Goal: Information Seeking & Learning: Learn about a topic

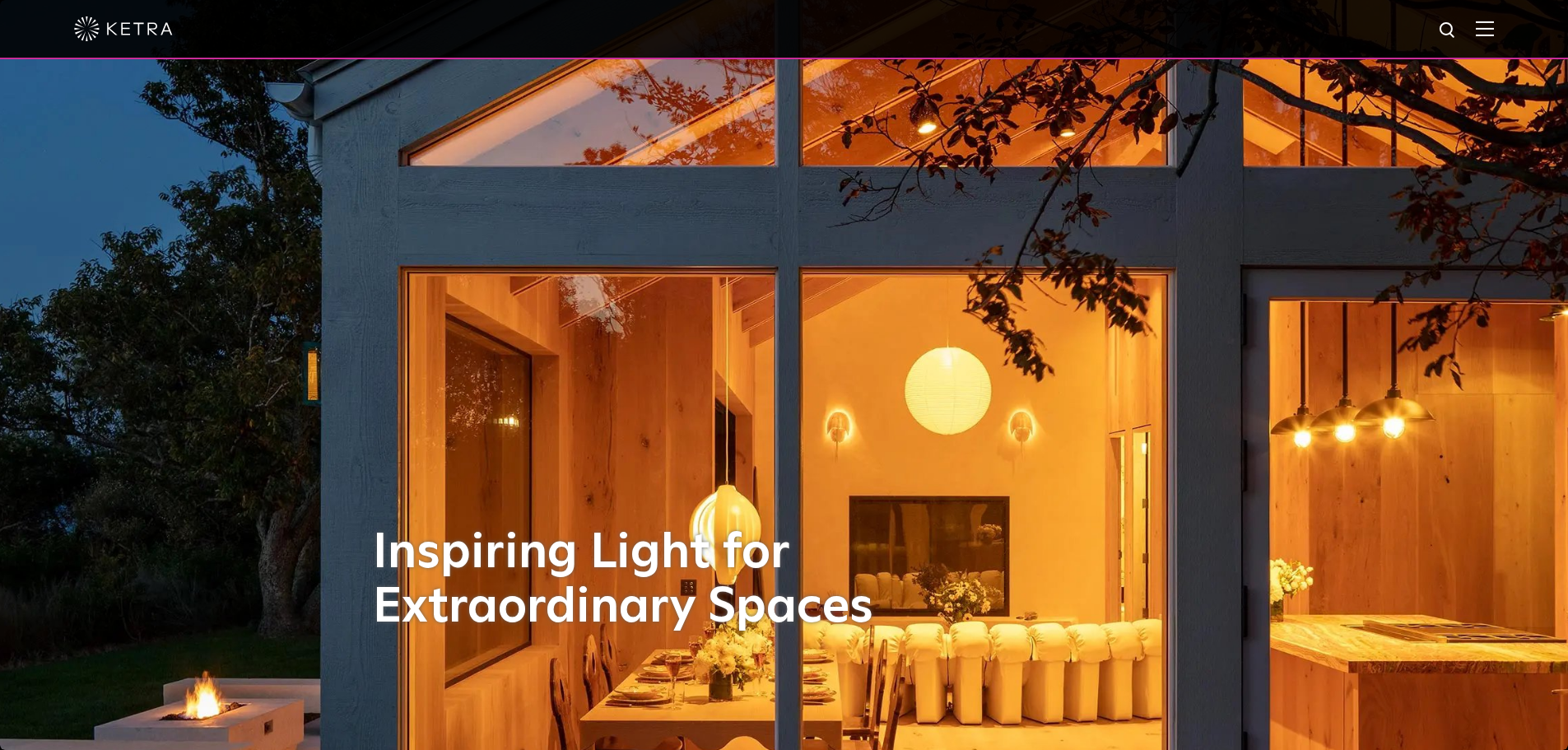
click at [1494, 28] on img at bounding box center [1485, 29] width 18 height 16
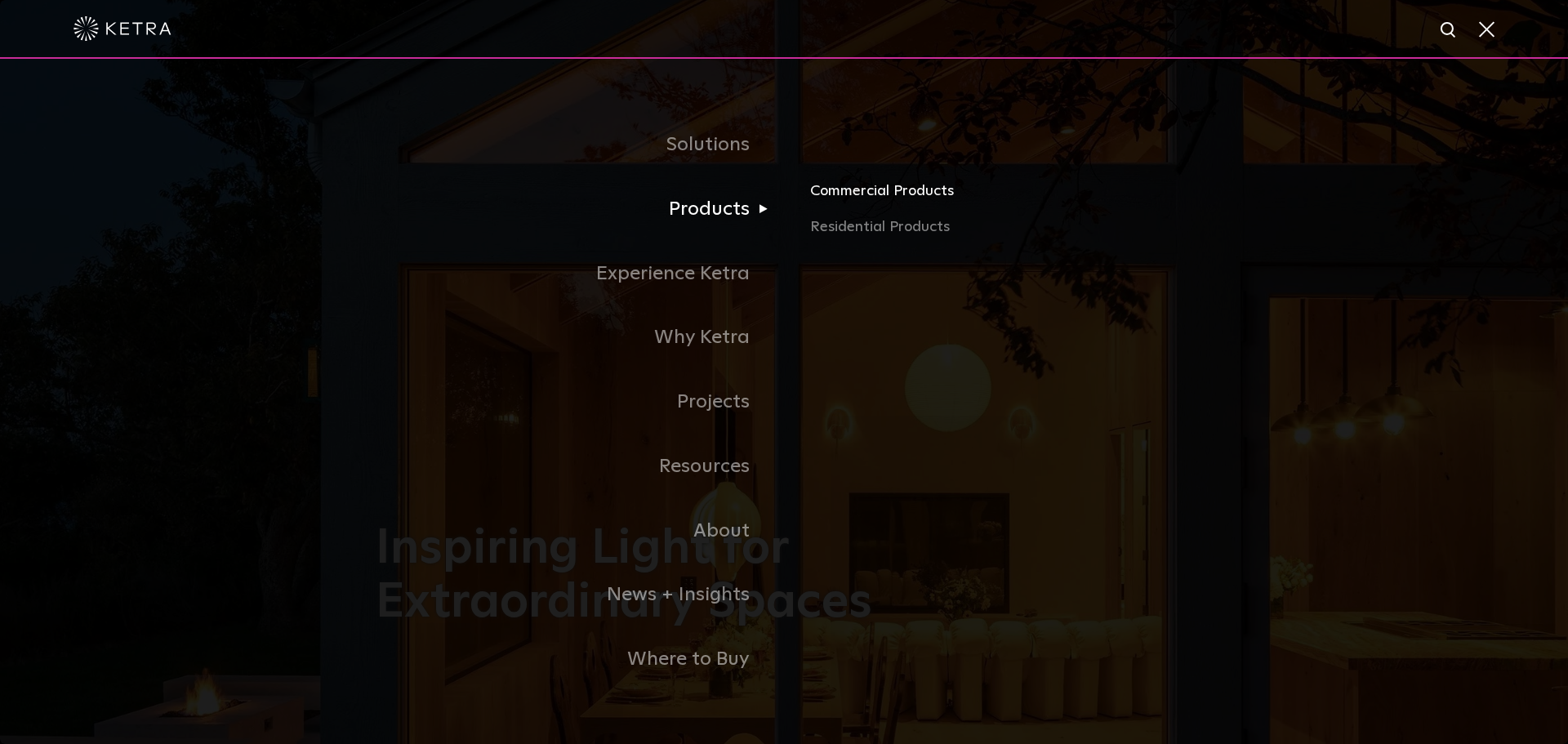
click at [864, 204] on link "Commercial Products" at bounding box center [1001, 197] width 382 height 36
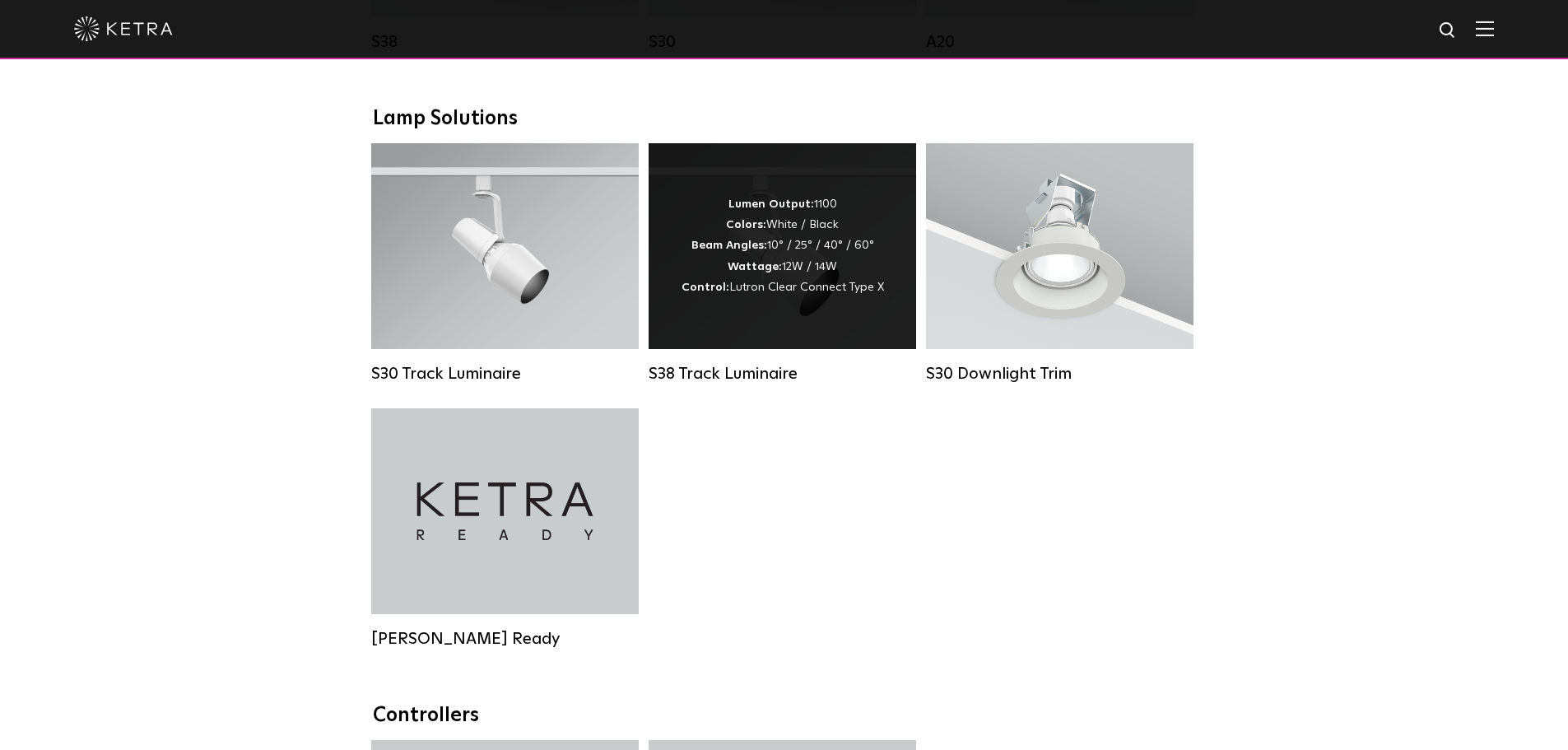
scroll to position [1481, 0]
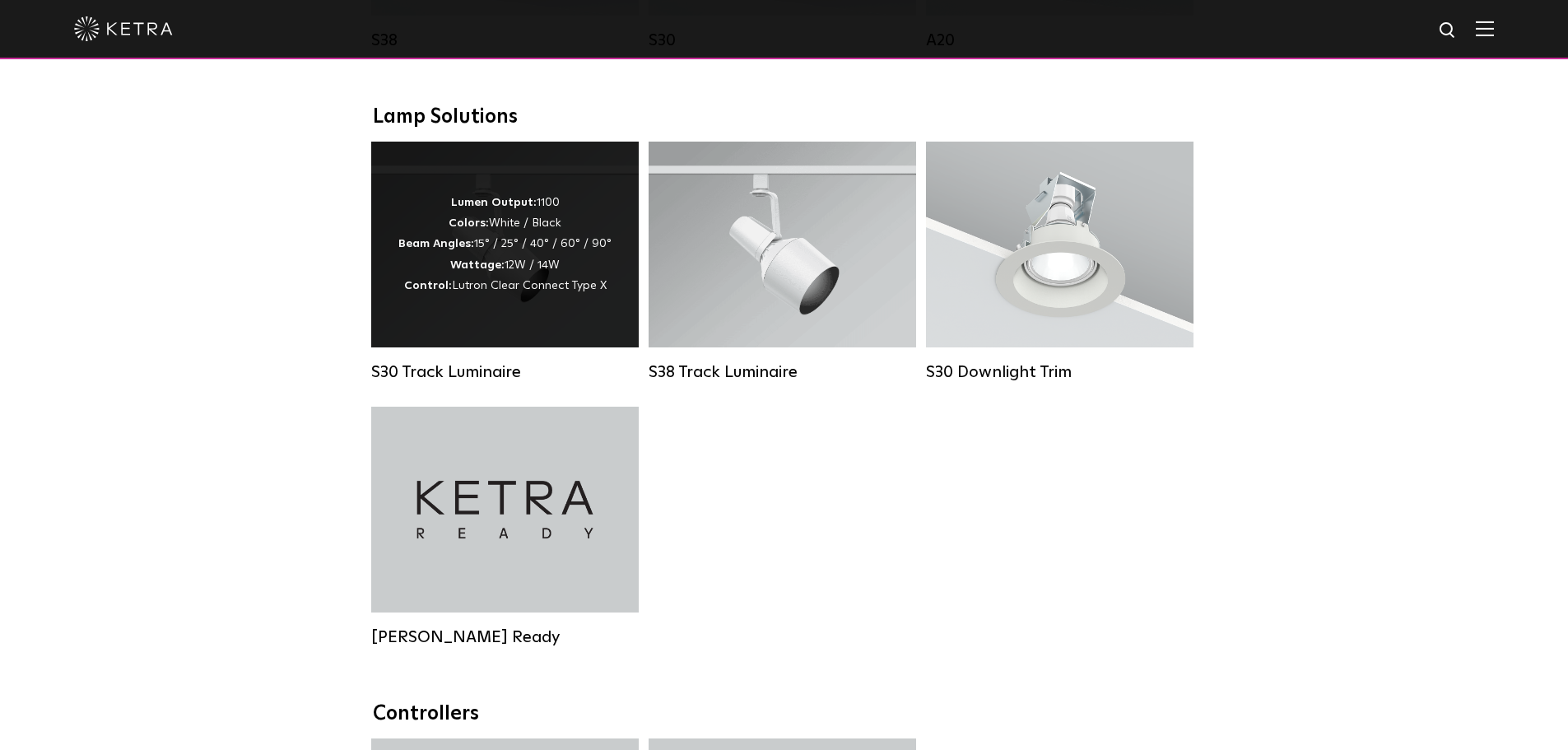
click at [566, 284] on div "Lumen Output: 1100 Colors: White / Black Beam Angles: 15° / 25° / 40° / 60° / 9…" at bounding box center [505, 244] width 213 height 104
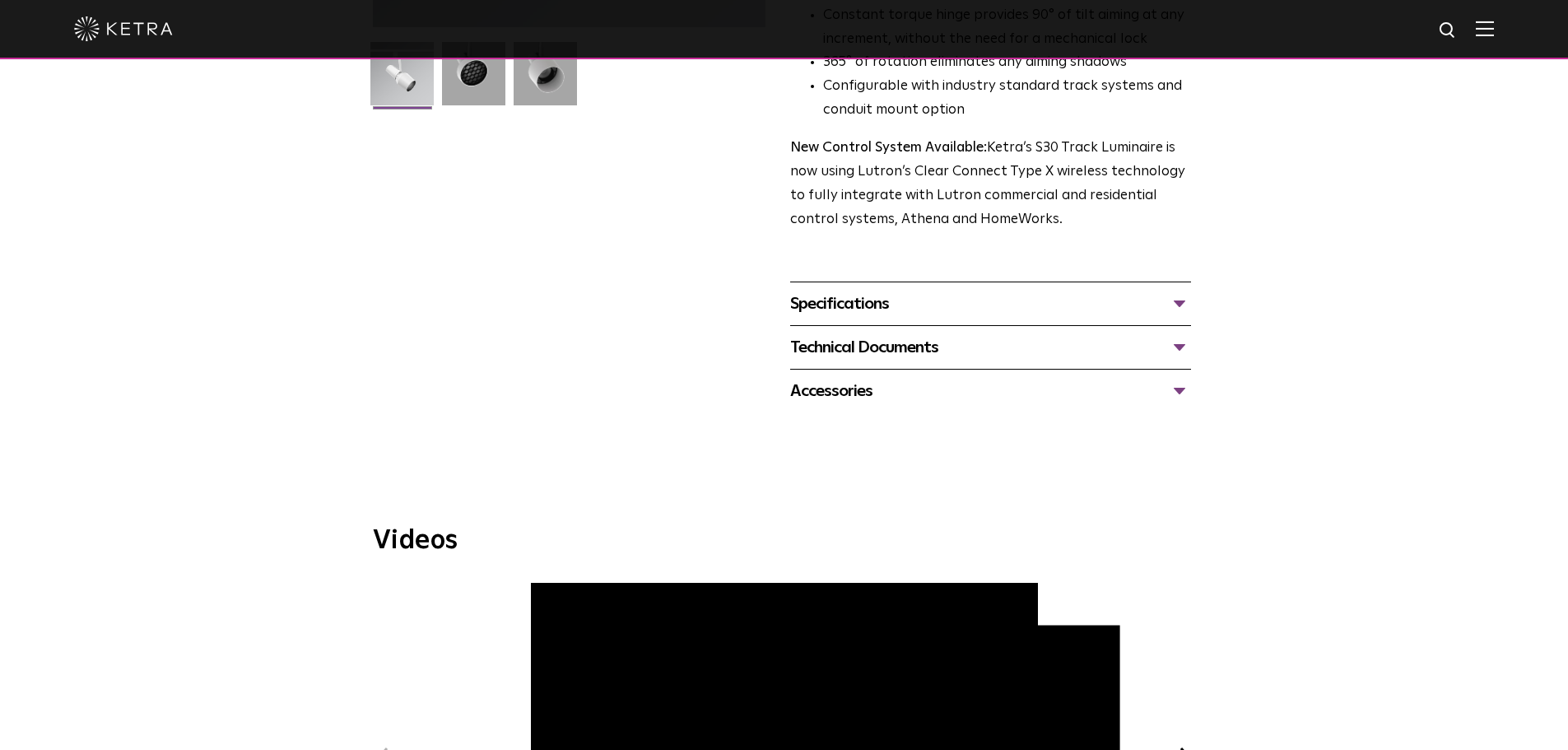
scroll to position [494, 0]
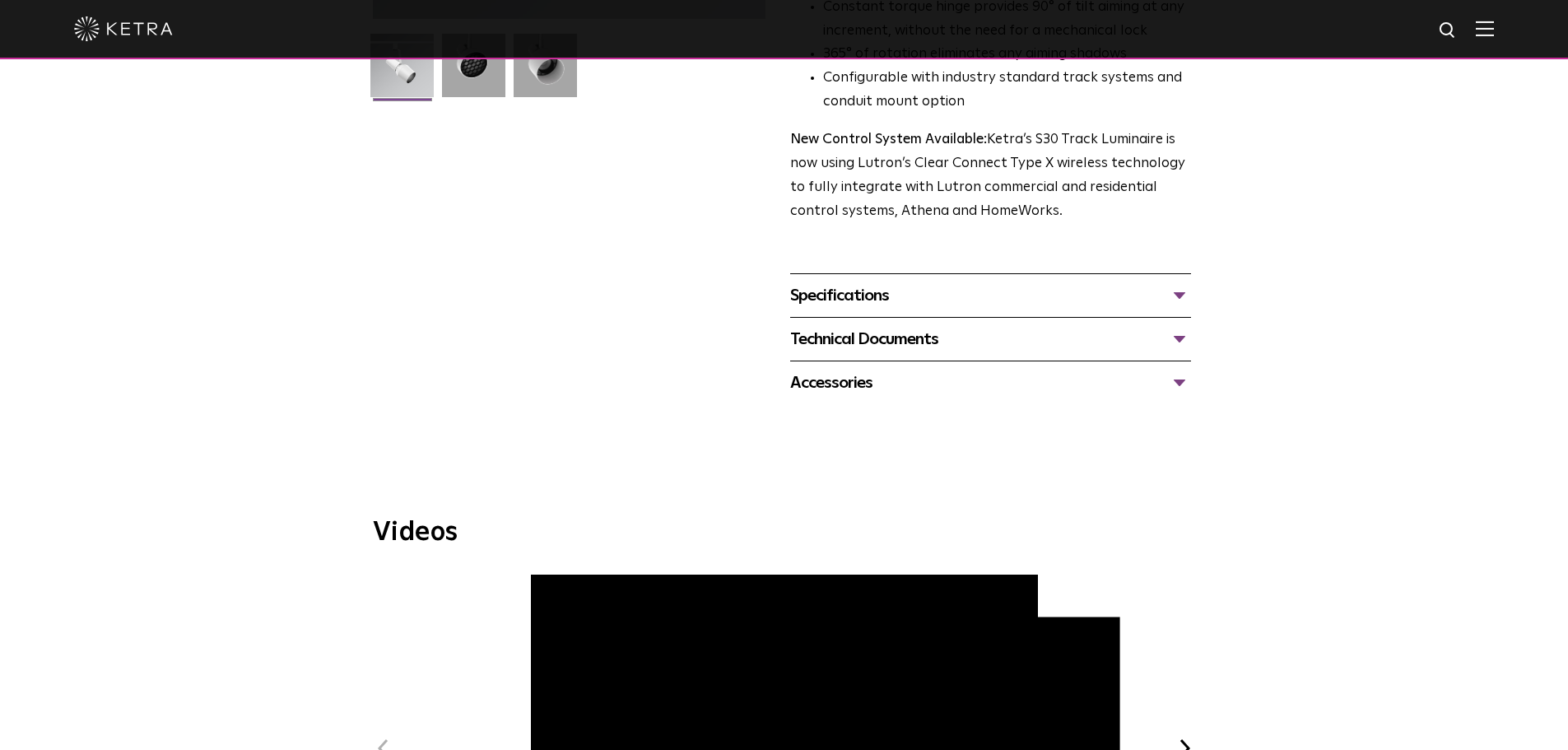
click at [858, 283] on div "Specifications" at bounding box center [991, 295] width 401 height 27
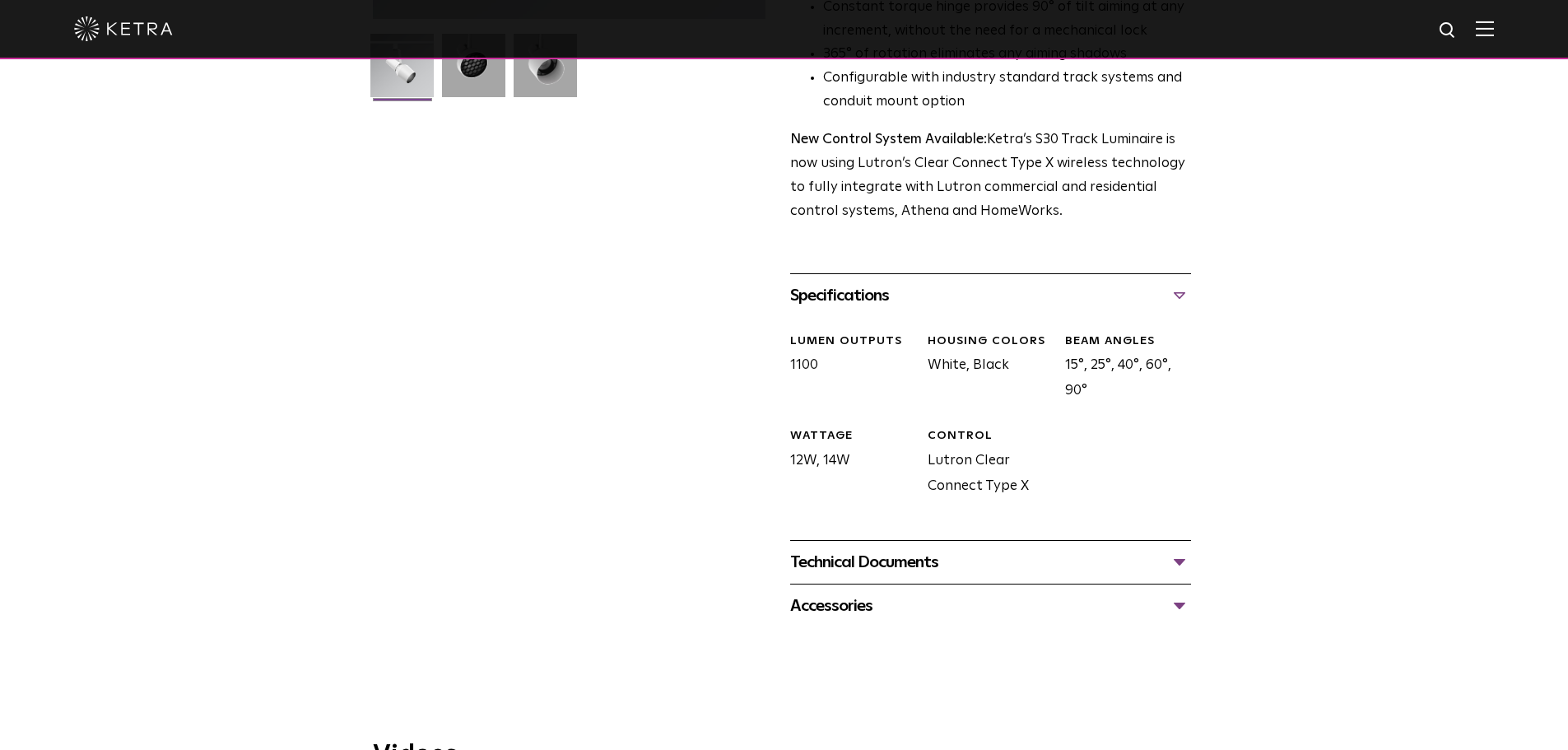
click at [905, 549] on div "Technical Documents" at bounding box center [991, 562] width 401 height 27
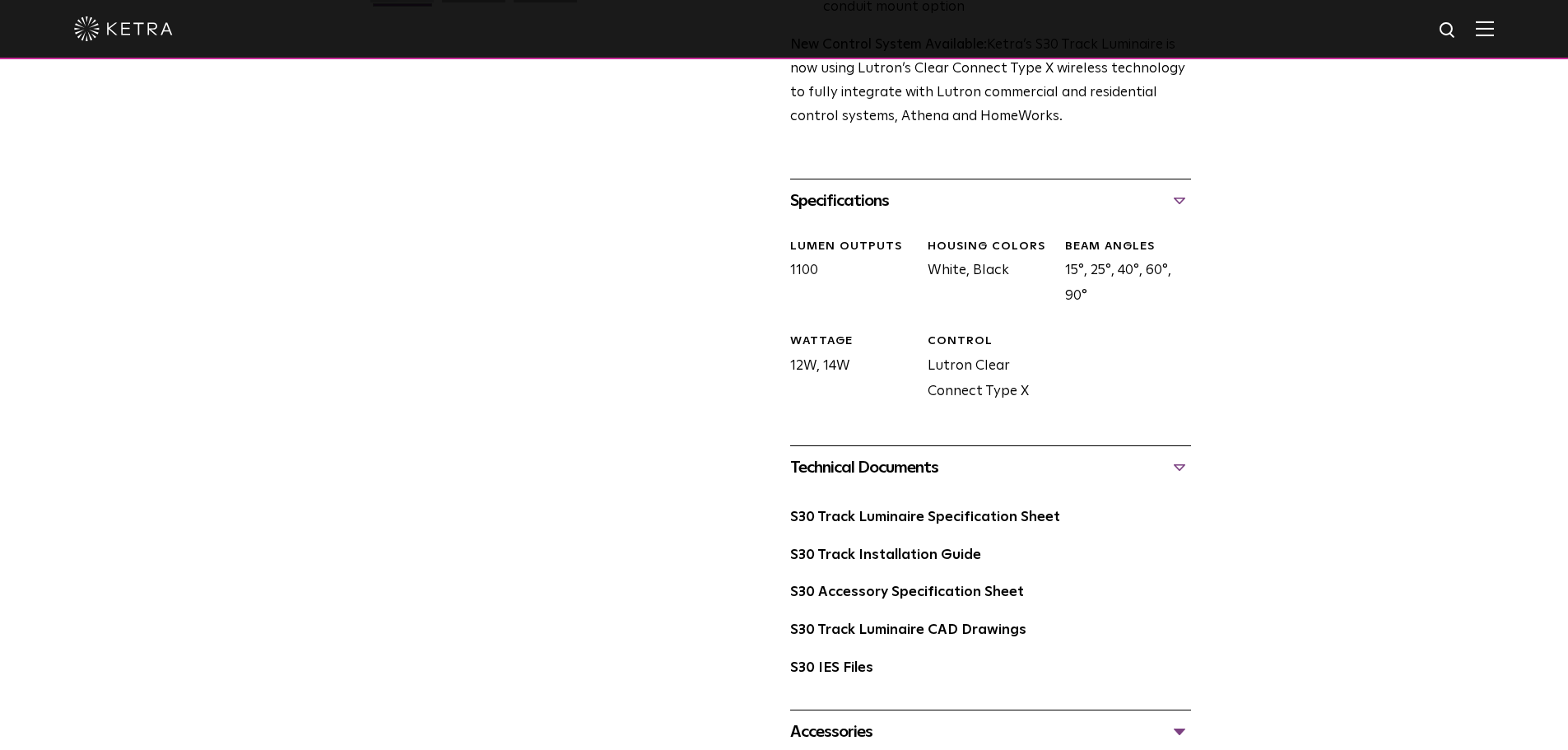
scroll to position [741, 0]
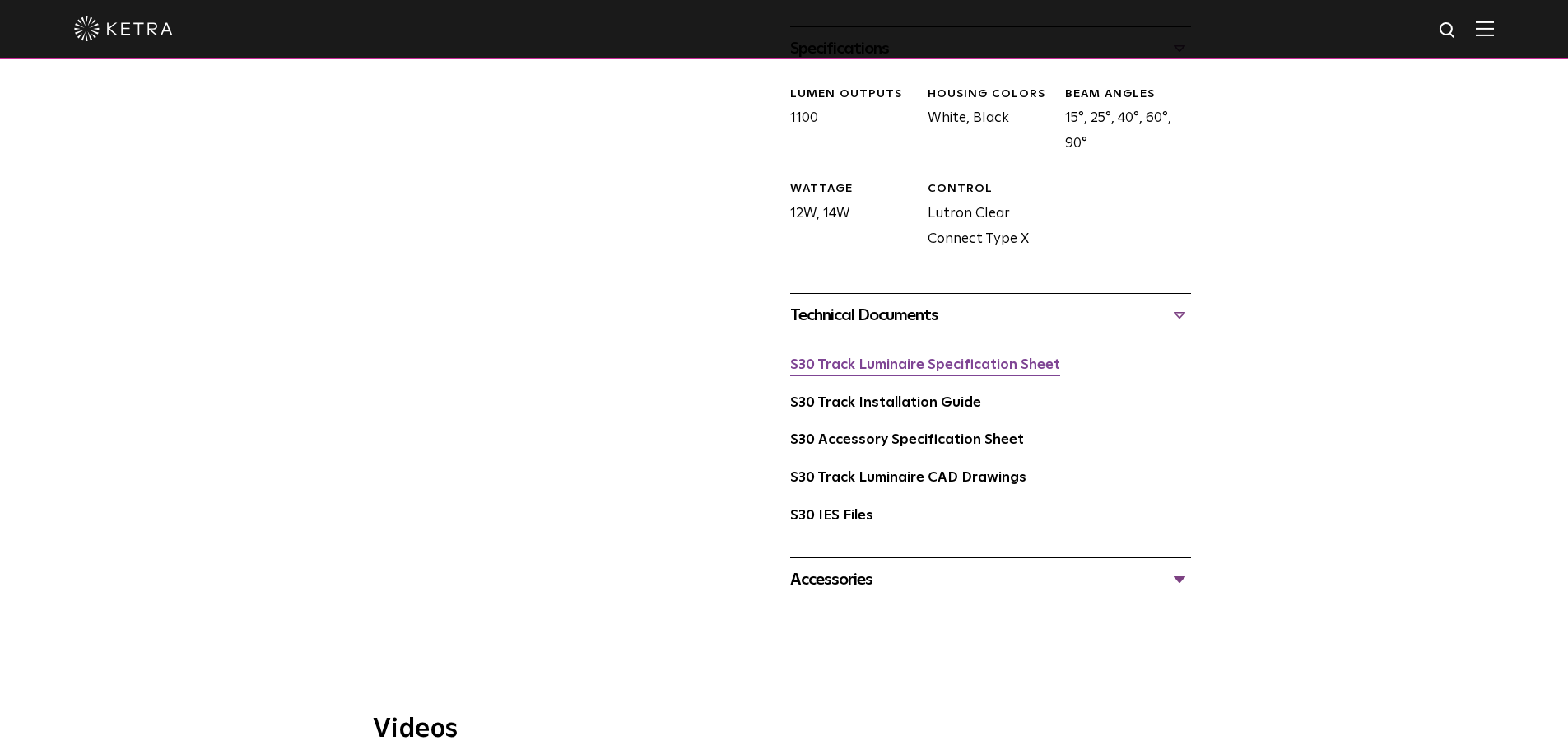
click at [925, 358] on link "S30 Track Luminaire Specification Sheet" at bounding box center [925, 365] width 270 height 14
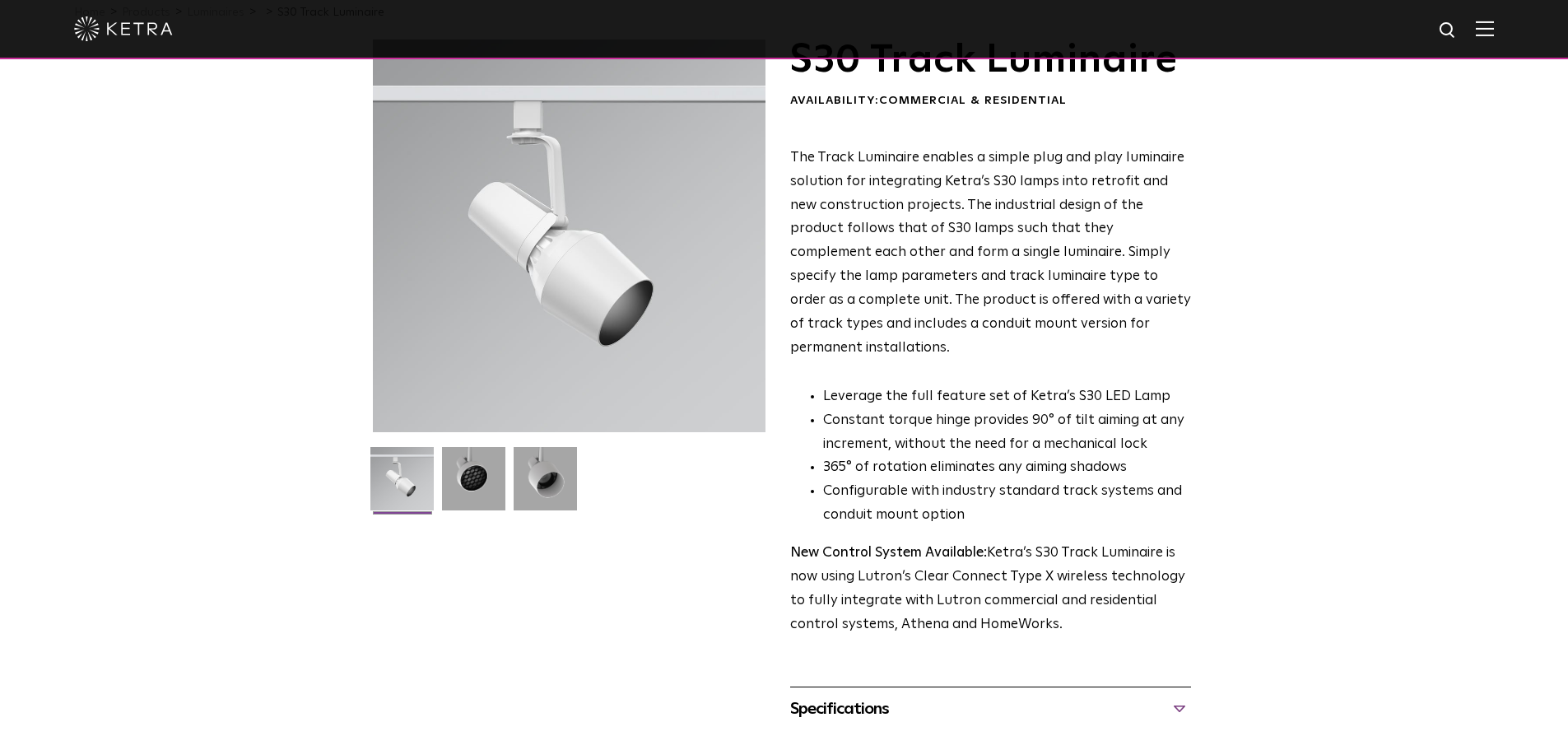
scroll to position [0, 0]
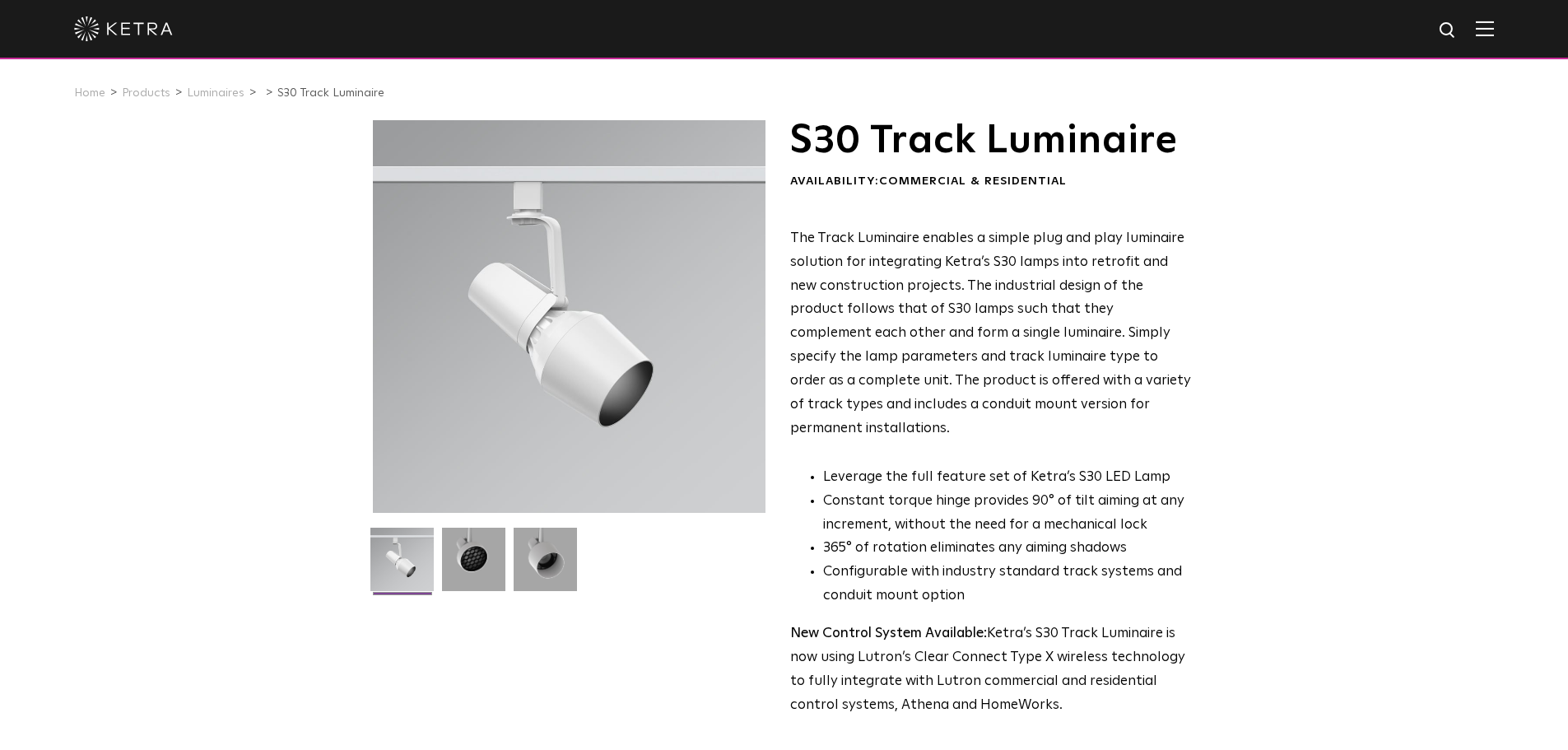
drag, startPoint x: 582, startPoint y: 339, endPoint x: 1042, endPoint y: 387, distance: 462.5
click at [1056, 391] on p "The Track Luminaire enables a simple plug and play luminaire solution for integ…" at bounding box center [991, 334] width 401 height 214
drag, startPoint x: 564, startPoint y: 373, endPoint x: 545, endPoint y: 392, distance: 26.9
click at [545, 392] on div at bounding box center [568, 316] width 392 height 392
click at [545, 393] on div at bounding box center [568, 316] width 392 height 392
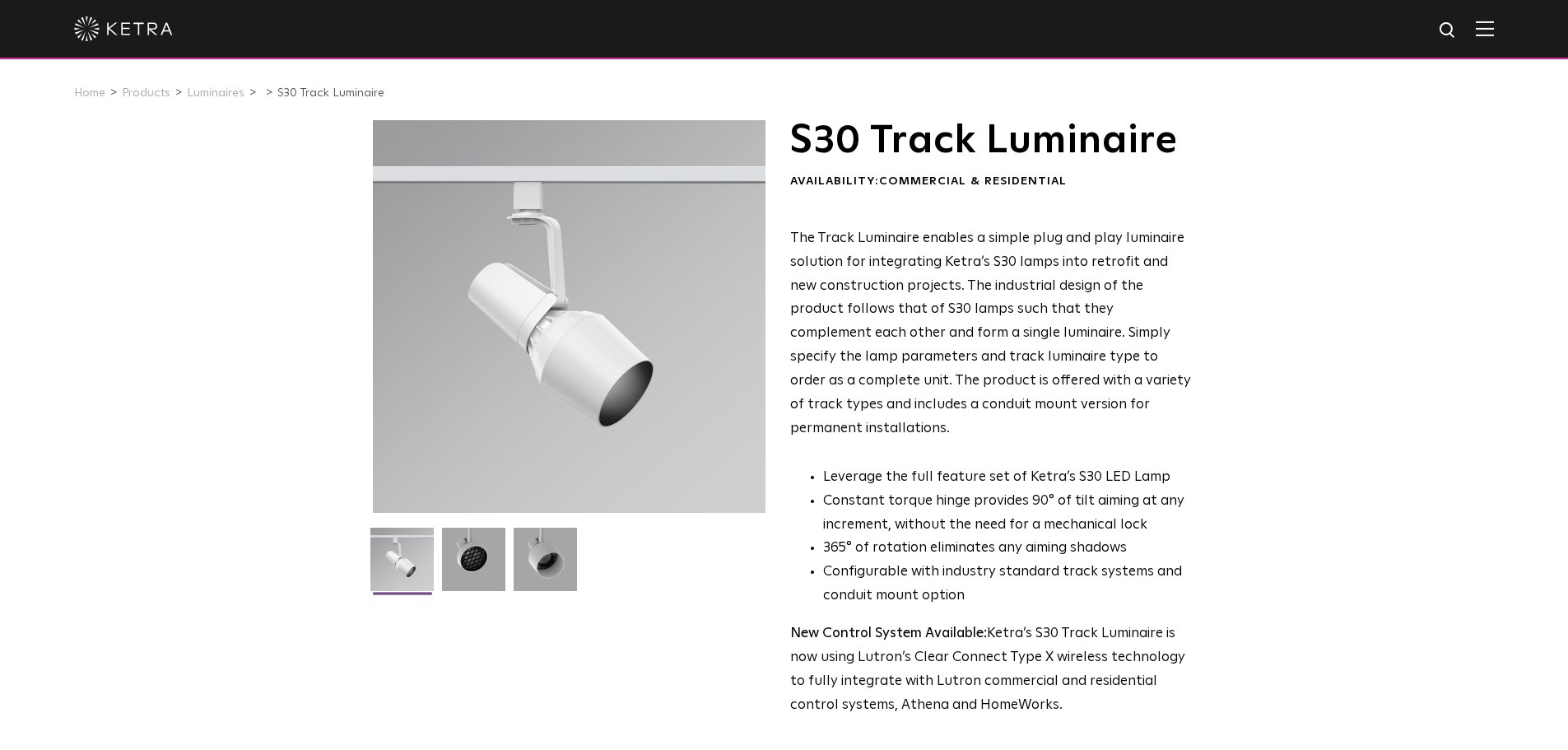
click at [549, 395] on div at bounding box center [568, 316] width 392 height 392
click at [578, 361] on div at bounding box center [568, 316] width 392 height 392
click at [579, 361] on div at bounding box center [568, 316] width 392 height 392
click at [579, 362] on div at bounding box center [568, 316] width 392 height 392
click at [552, 544] on img at bounding box center [545, 565] width 63 height 76
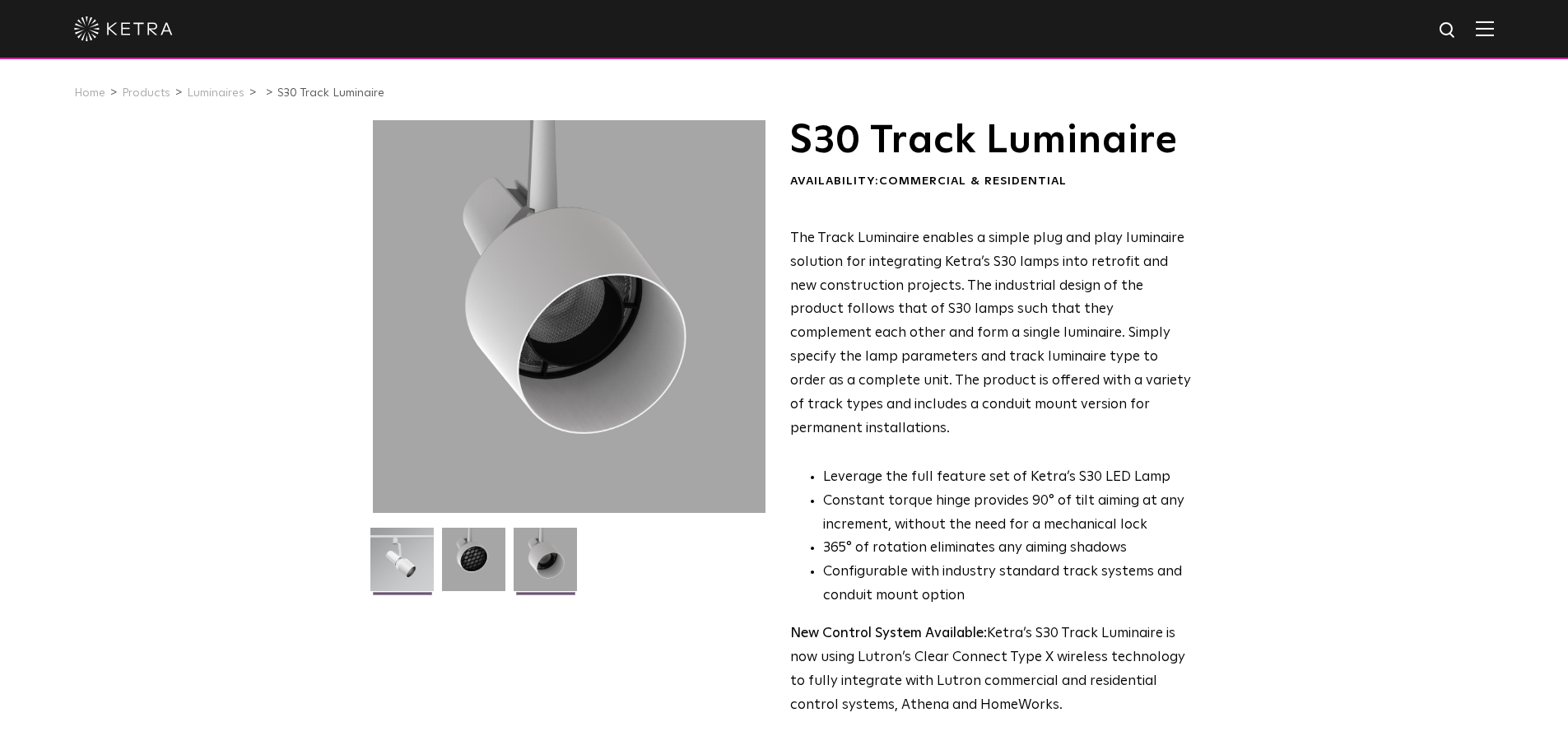
click at [400, 558] on img at bounding box center [402, 565] width 63 height 76
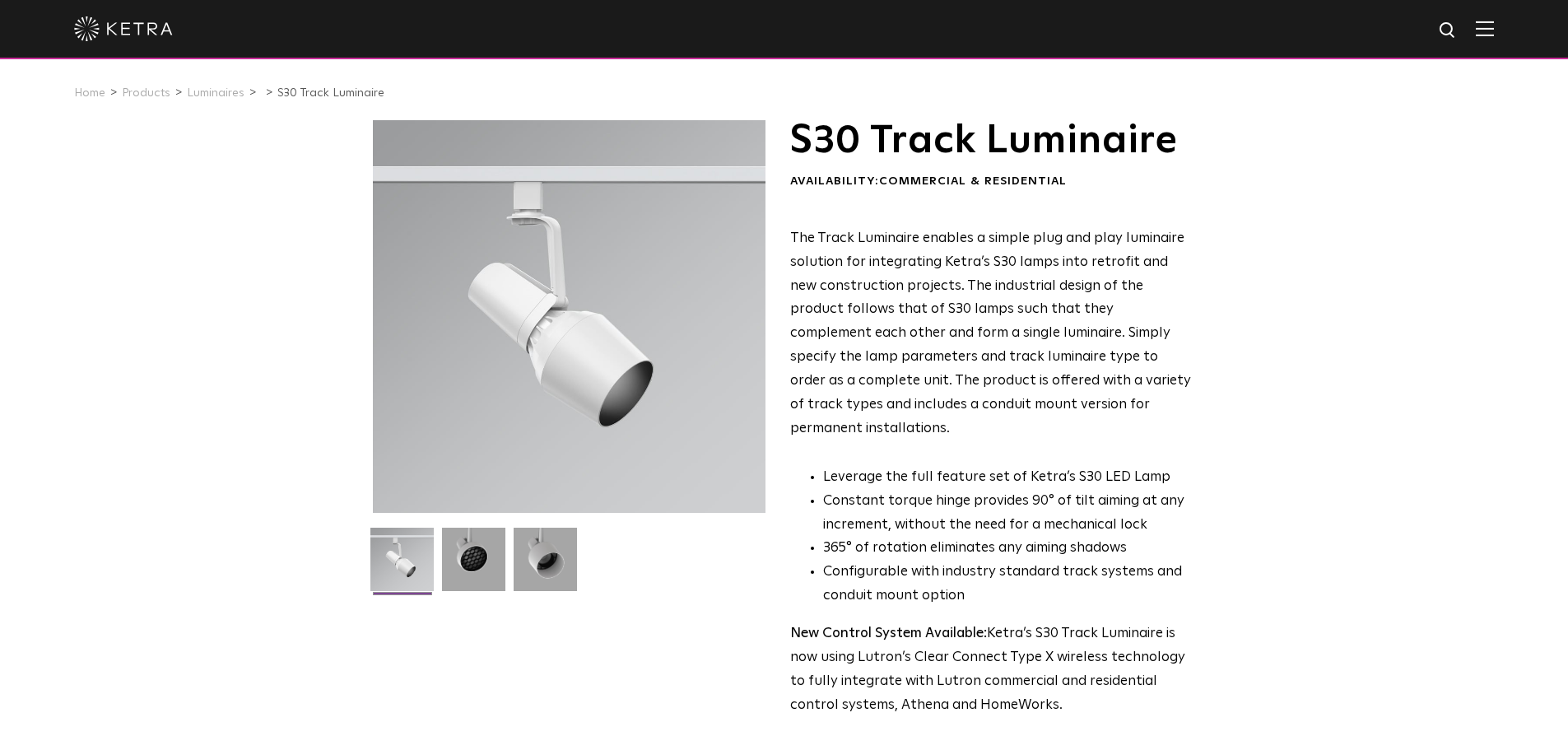
drag, startPoint x: 566, startPoint y: 295, endPoint x: 635, endPoint y: 319, distance: 73.1
click at [636, 303] on div at bounding box center [568, 316] width 392 height 392
drag, startPoint x: 622, startPoint y: 323, endPoint x: 539, endPoint y: 352, distance: 87.9
click at [535, 340] on div at bounding box center [568, 316] width 392 height 392
drag, startPoint x: 527, startPoint y: 527, endPoint x: 461, endPoint y: 549, distance: 69.6
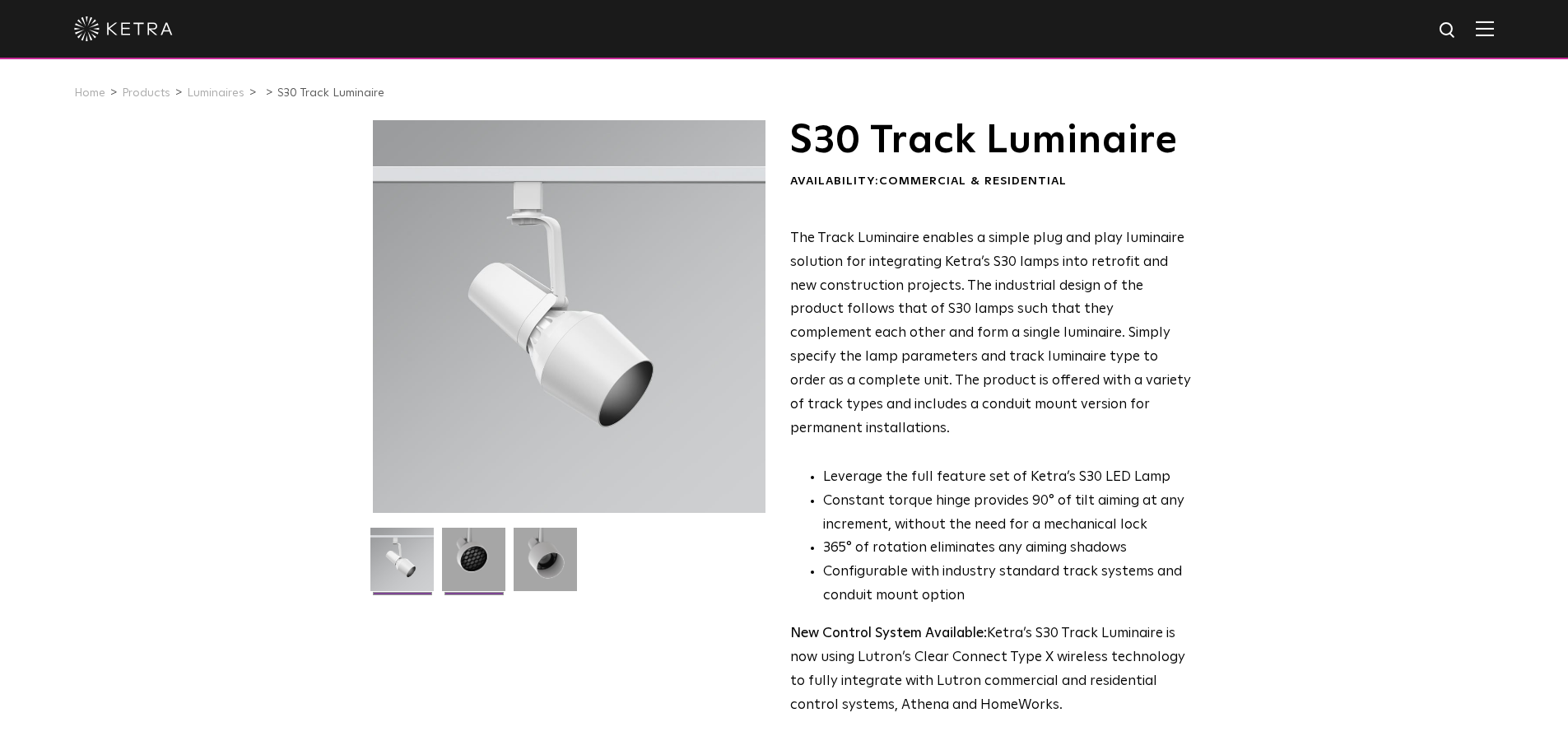
click at [527, 526] on div at bounding box center [573, 366] width 401 height 491
click at [525, 546] on img at bounding box center [545, 565] width 63 height 76
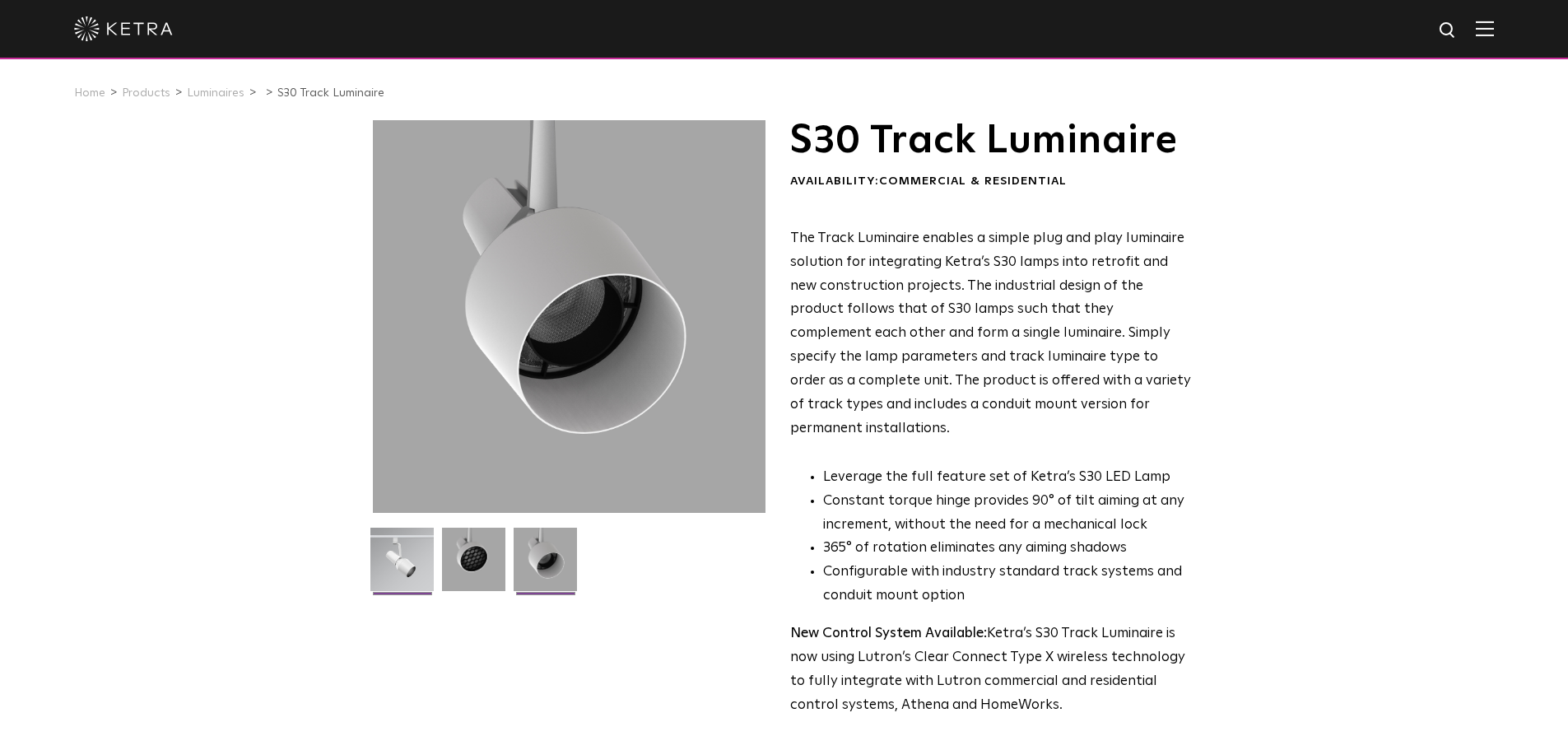
click at [403, 562] on img at bounding box center [402, 565] width 63 height 76
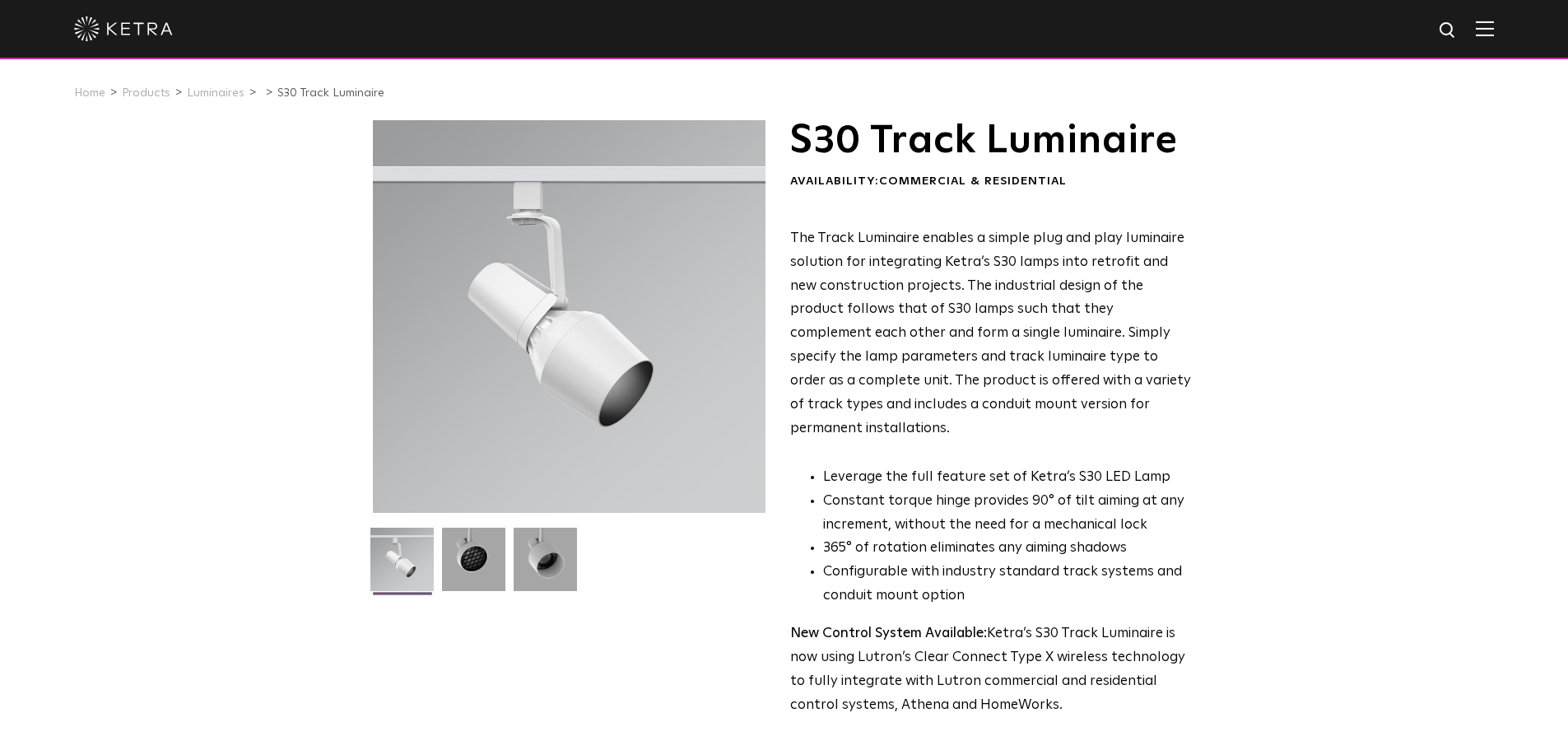
drag, startPoint x: 598, startPoint y: 353, endPoint x: 568, endPoint y: 399, distance: 54.9
click at [515, 360] on div at bounding box center [568, 316] width 392 height 392
drag, startPoint x: 602, startPoint y: 422, endPoint x: 529, endPoint y: 341, distance: 109.0
click at [530, 340] on div at bounding box center [568, 316] width 392 height 392
drag, startPoint x: 529, startPoint y: 341, endPoint x: 522, endPoint y: 350, distance: 11.4
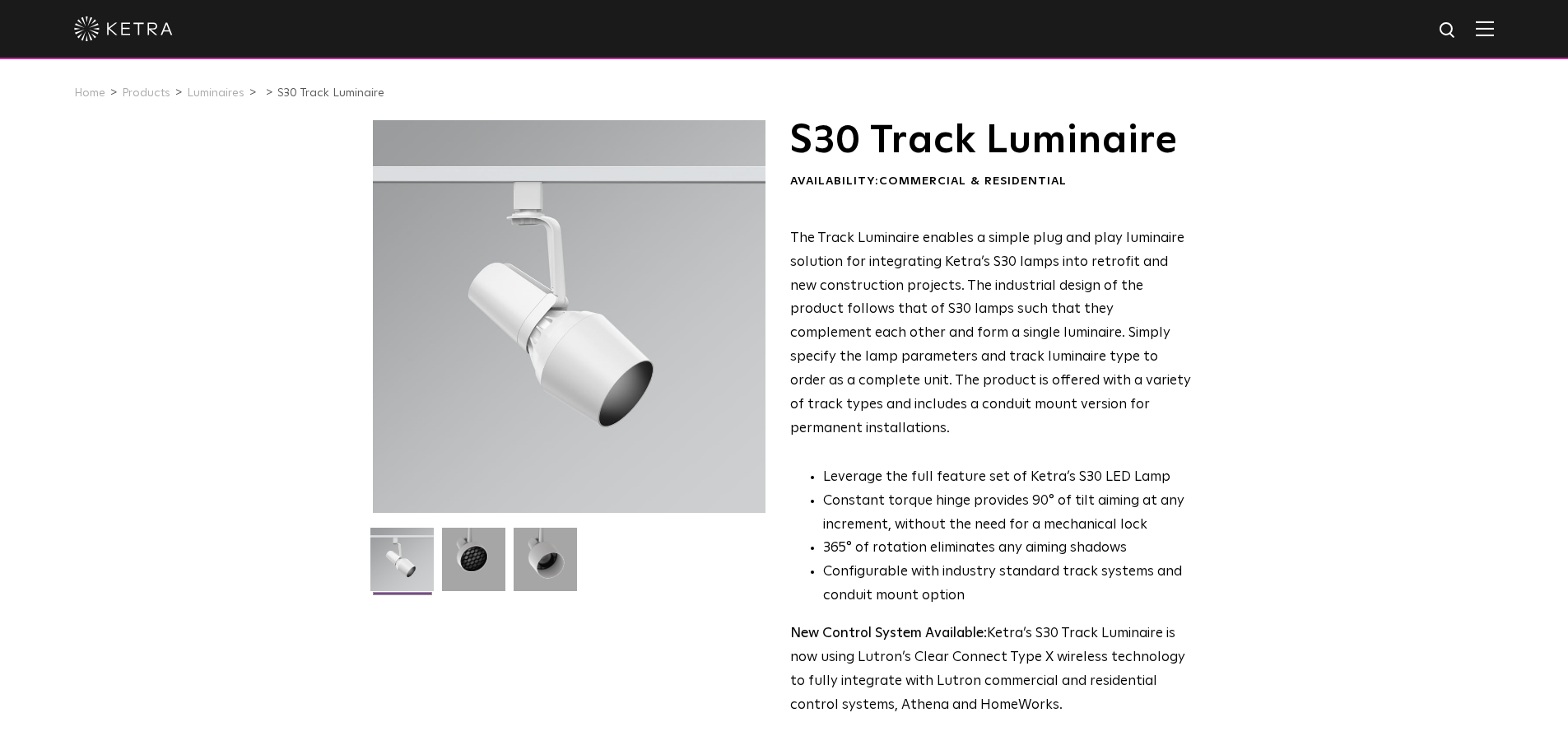
click at [522, 350] on div at bounding box center [568, 316] width 392 height 392
drag, startPoint x: 532, startPoint y: 346, endPoint x: 510, endPoint y: 475, distance: 130.9
click at [505, 433] on div at bounding box center [568, 316] width 392 height 392
click at [543, 552] on img at bounding box center [545, 565] width 63 height 76
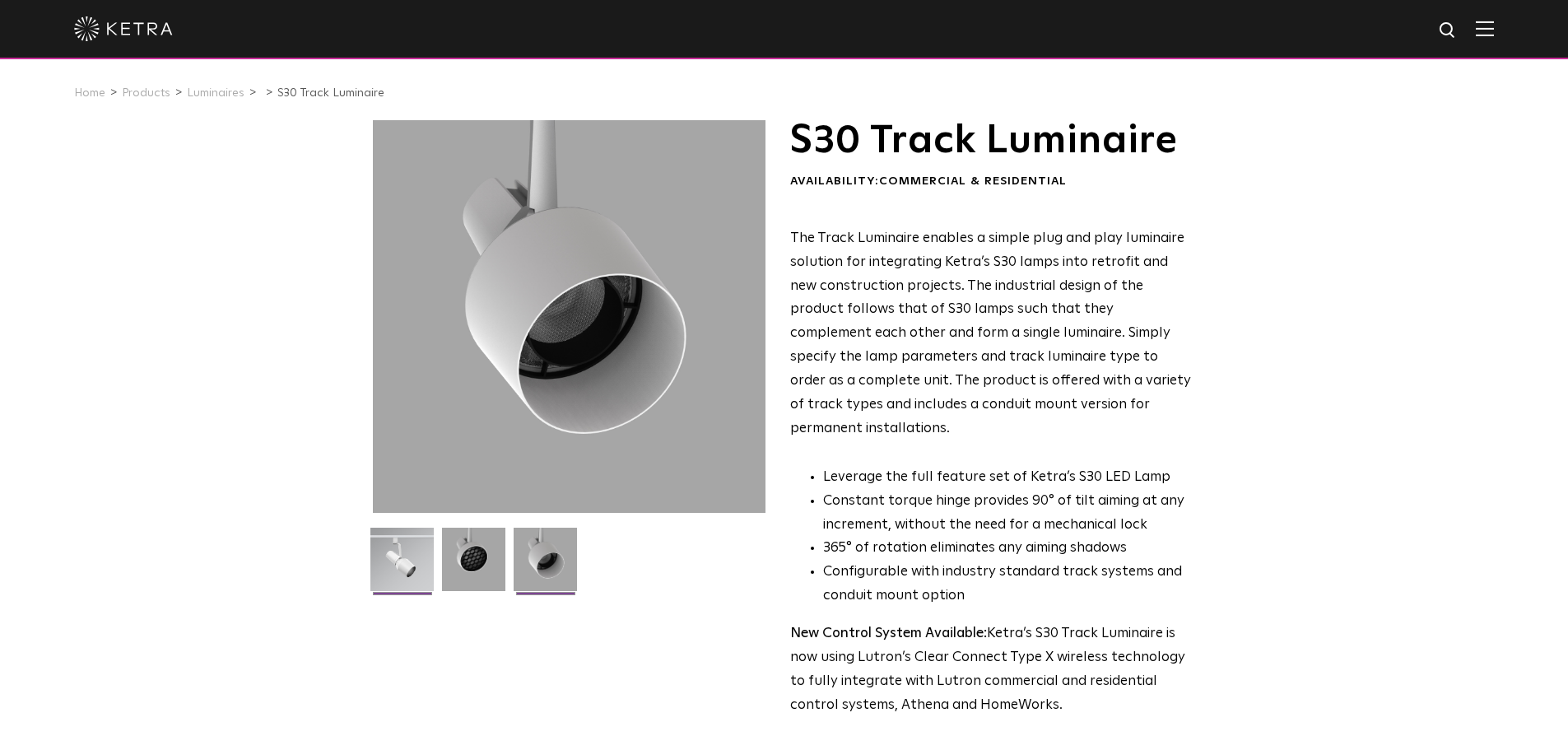
drag, startPoint x: 543, startPoint y: 549, endPoint x: 427, endPoint y: 546, distance: 116.0
click at [428, 546] on img at bounding box center [402, 565] width 63 height 76
